Goal: Task Accomplishment & Management: Manage account settings

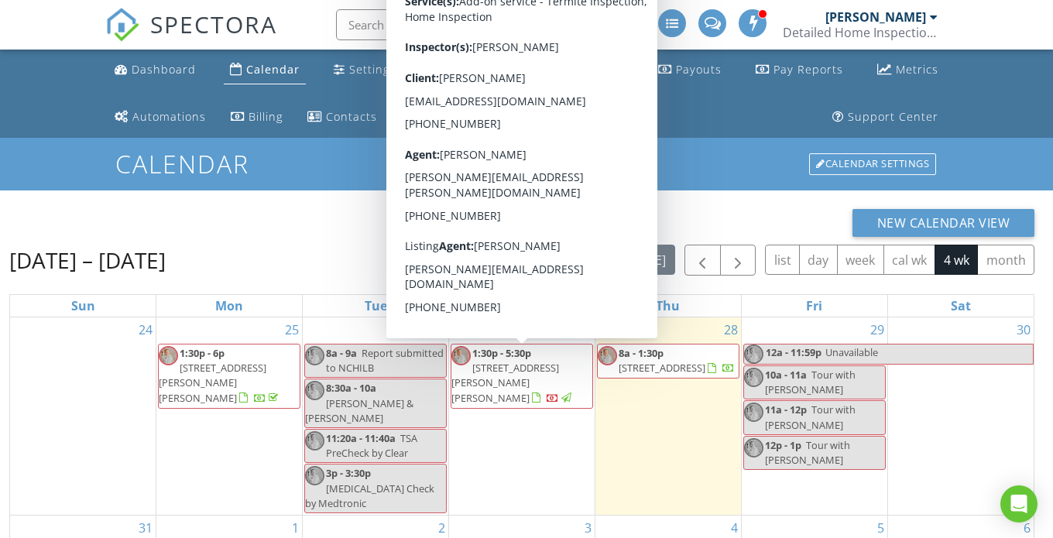
click at [771, 179] on div "Calendar Calendar Settings" at bounding box center [526, 164] width 1053 height 52
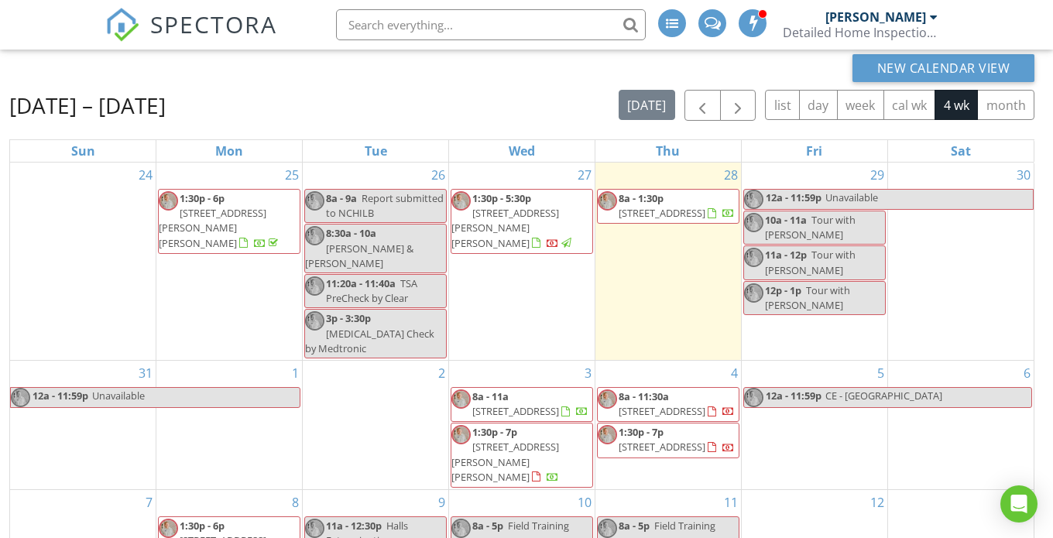
scroll to position [156, 0]
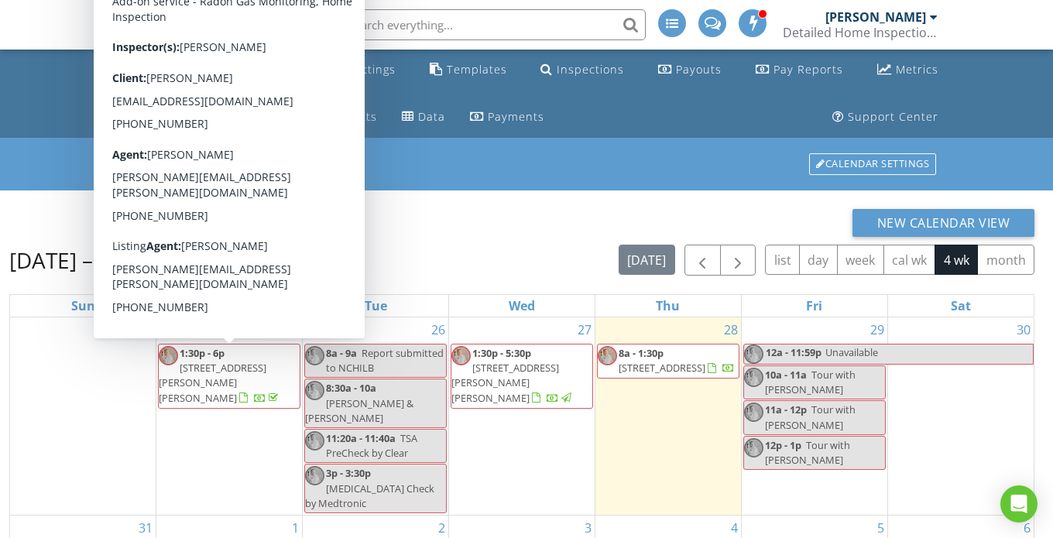
click at [469, 194] on div "New Calendar View [DATE] – [DATE] [DATE] list day week cal wk 4 wk month Sun Mo…" at bounding box center [526, 492] width 1053 height 602
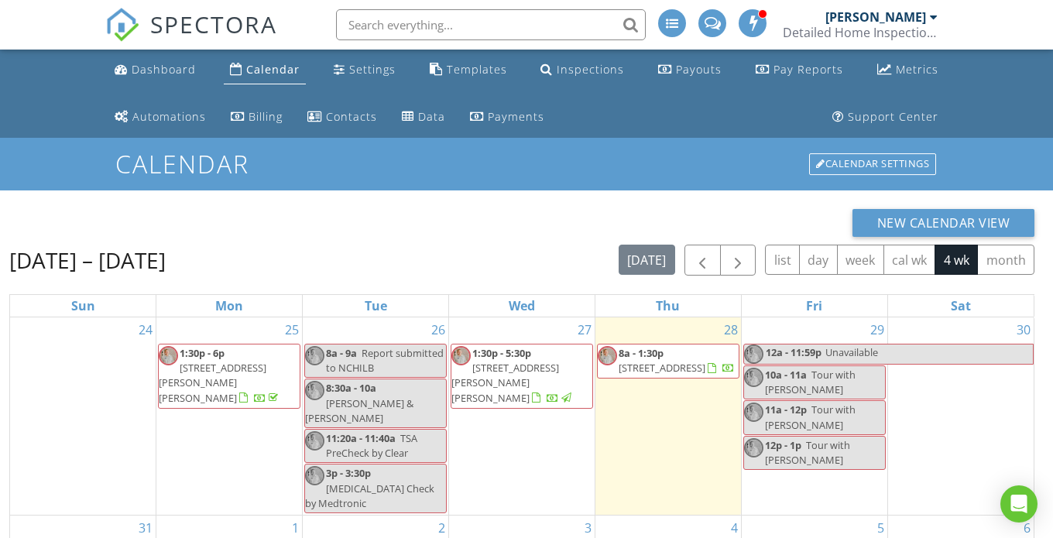
click at [644, 368] on span "1005 Hidden River Ct, Raleigh 27614" at bounding box center [662, 368] width 87 height 14
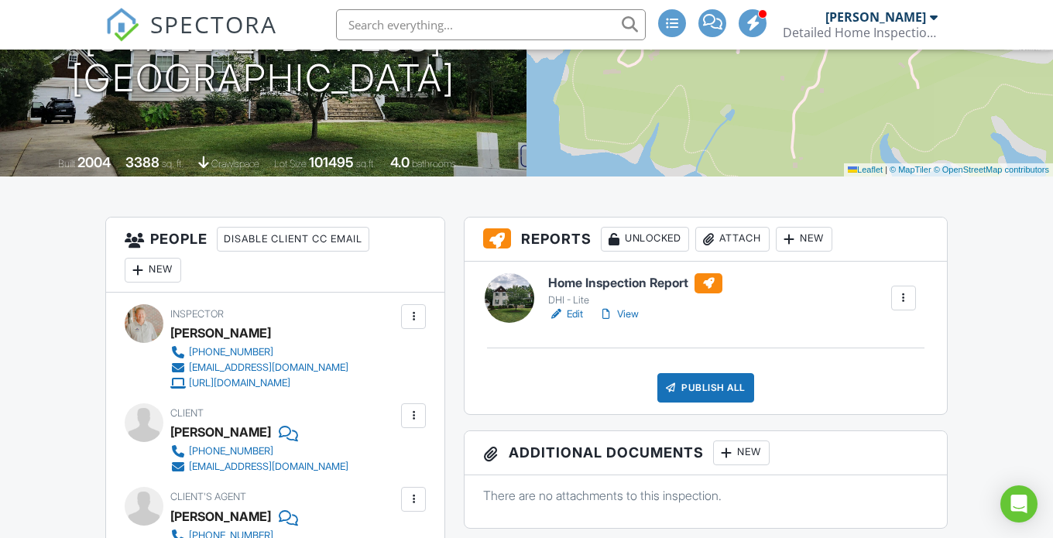
scroll to position [310, 0]
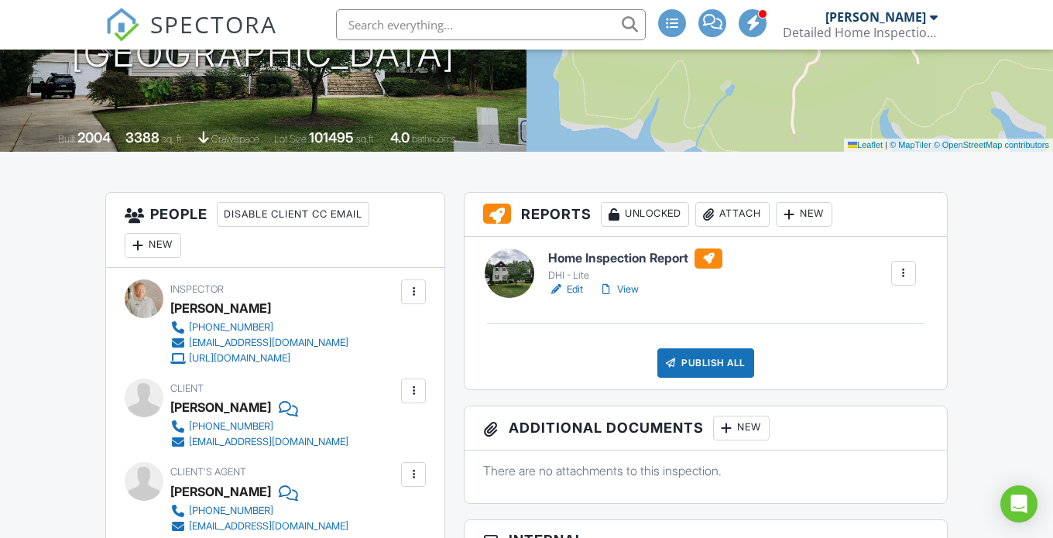
click at [576, 289] on link "Edit" at bounding box center [565, 289] width 35 height 15
